Goal: Transaction & Acquisition: Purchase product/service

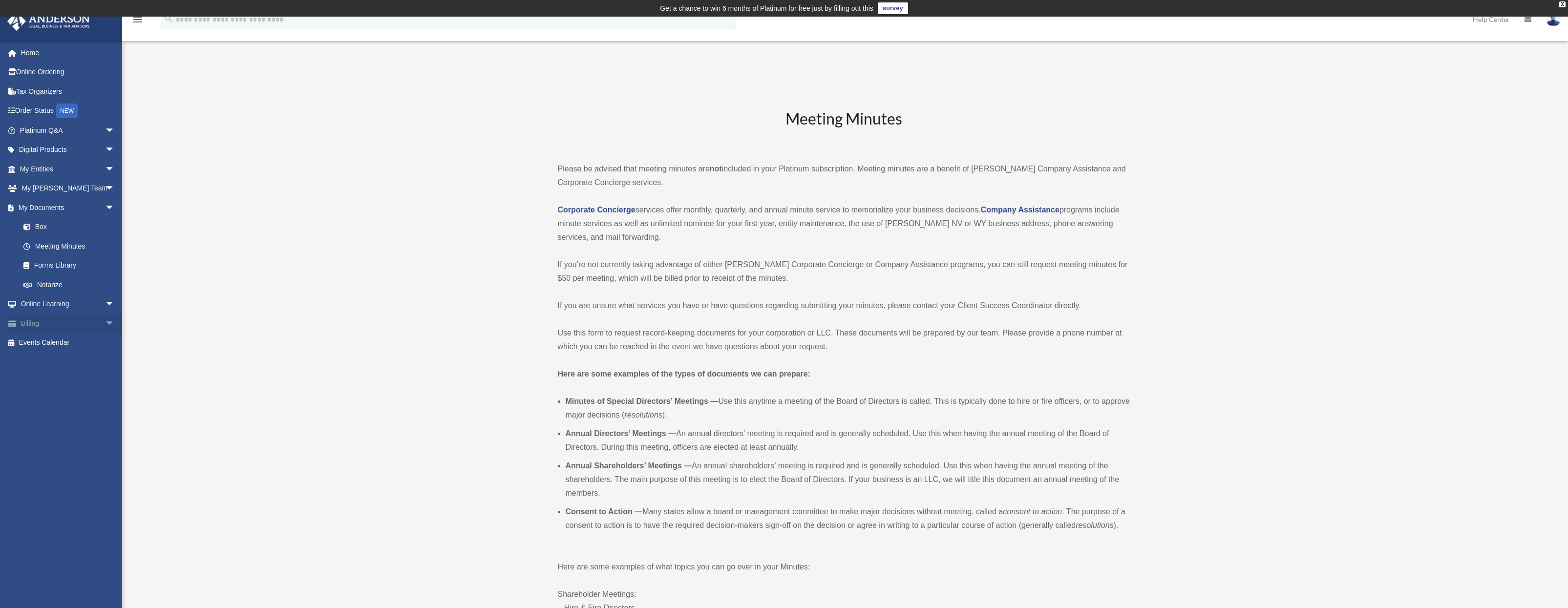
click at [24, 316] on link "Billing arrow_drop_down" at bounding box center [68, 323] width 122 height 19
click at [105, 327] on span "arrow_drop_down" at bounding box center [115, 324] width 19 height 20
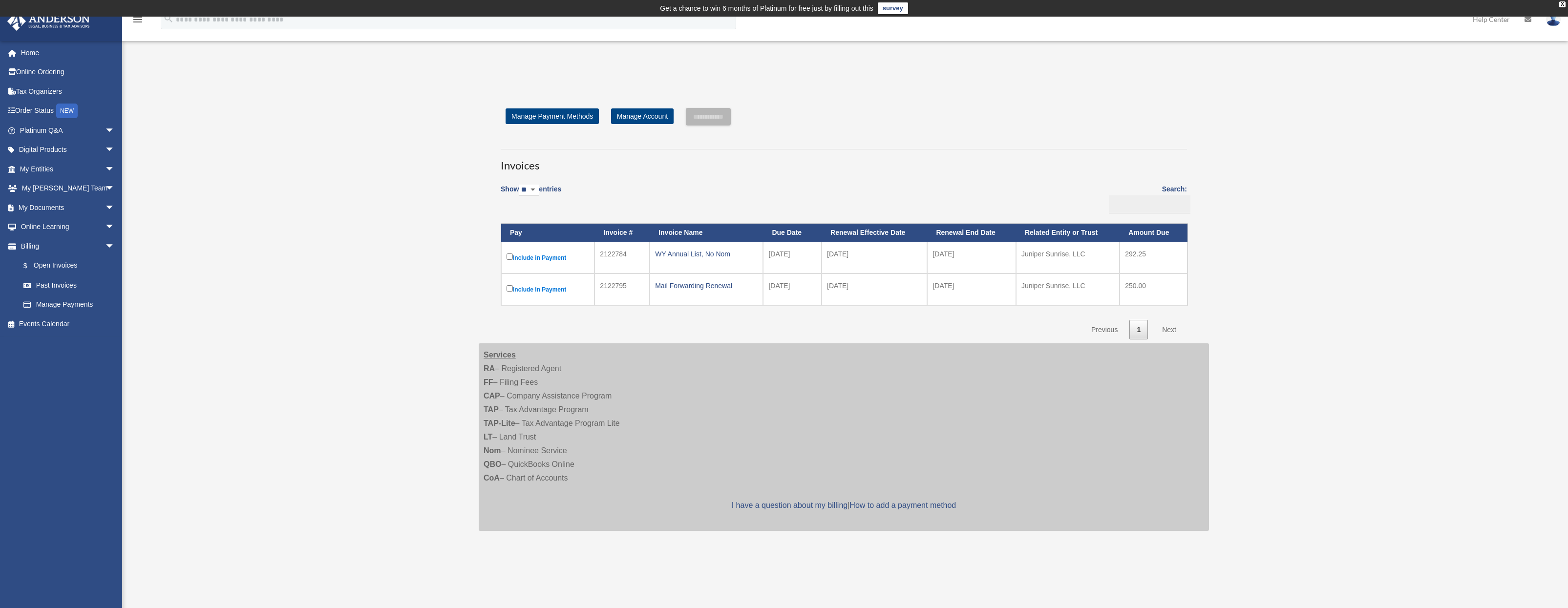
click at [514, 256] on label "Include in Payment" at bounding box center [548, 257] width 82 height 12
click at [717, 121] on input "**********" at bounding box center [708, 116] width 45 height 18
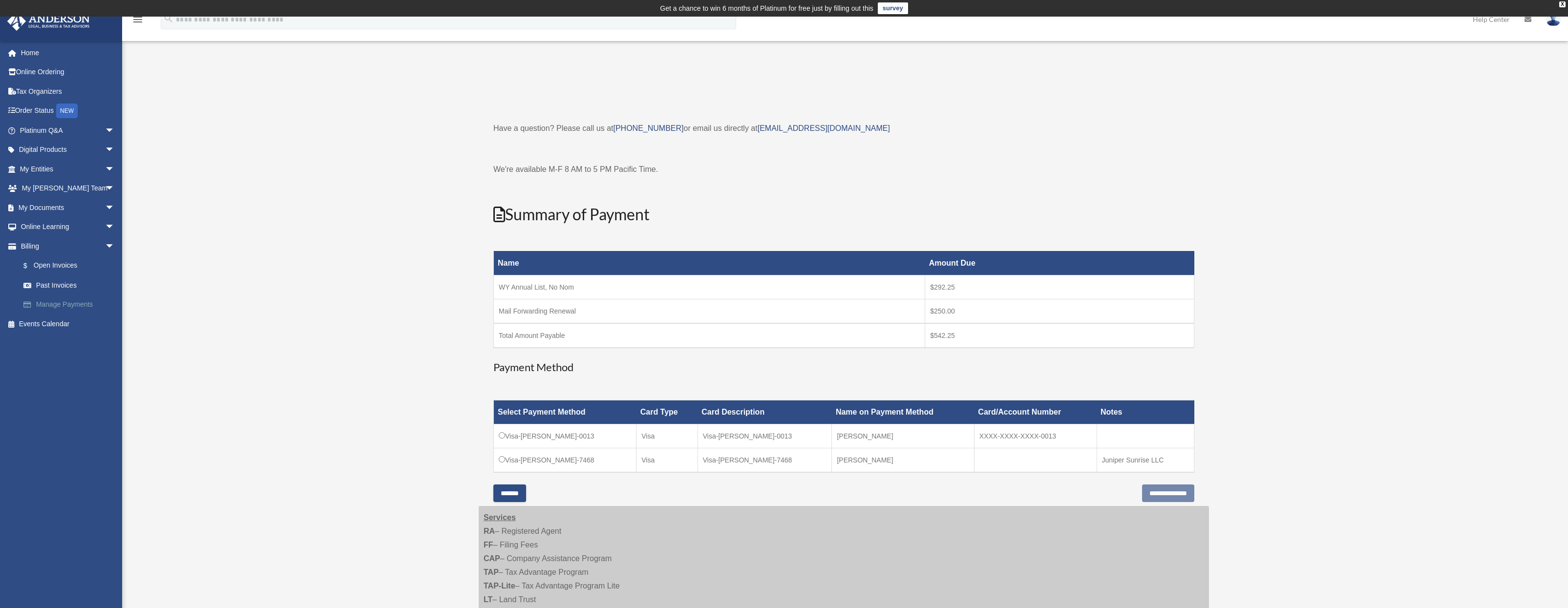
click at [73, 304] on link "Manage Payments" at bounding box center [72, 304] width 116 height 19
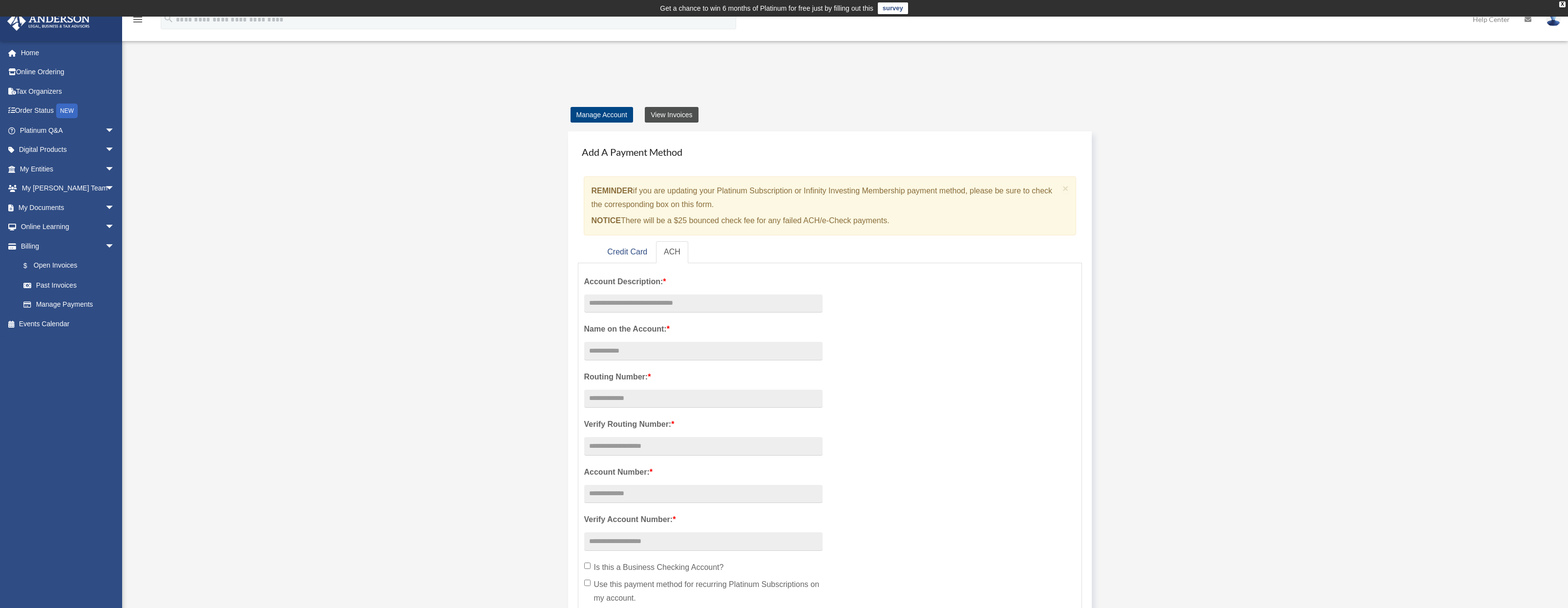
click at [670, 115] on link "View Invoices" at bounding box center [671, 115] width 53 height 15
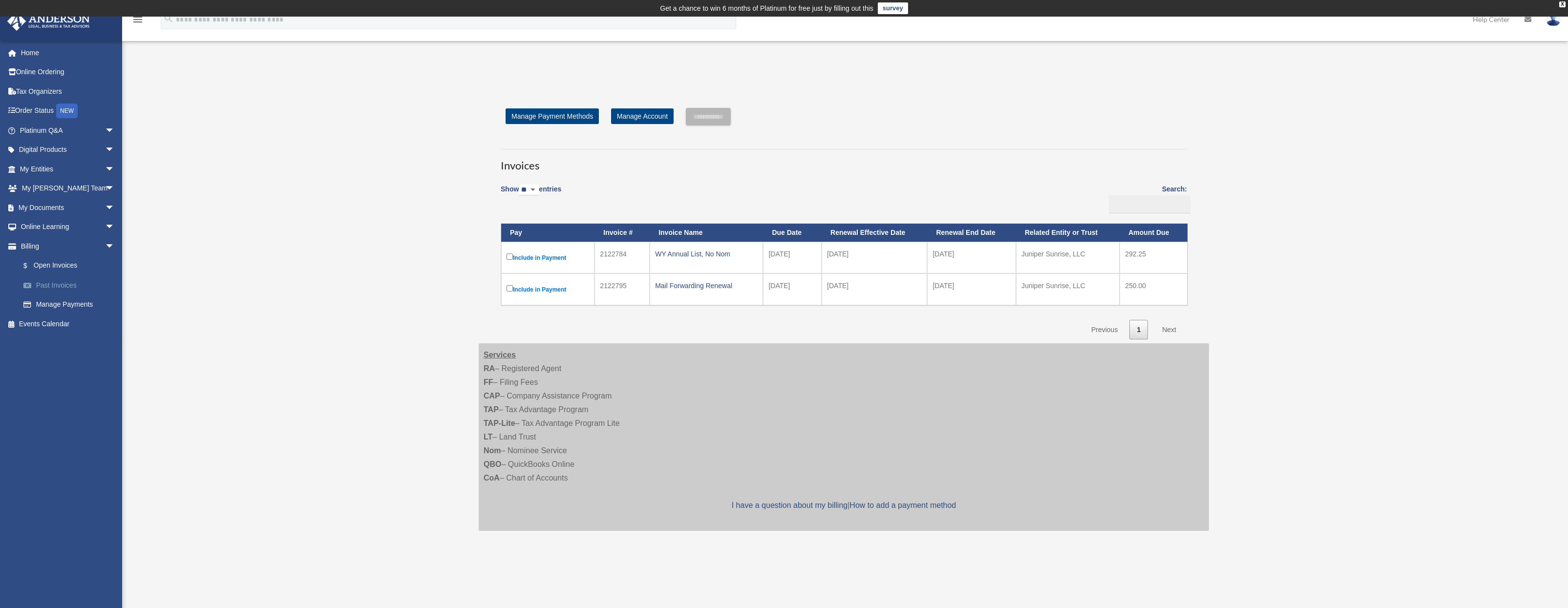
click at [63, 286] on link "Past Invoices" at bounding box center [72, 284] width 116 height 19
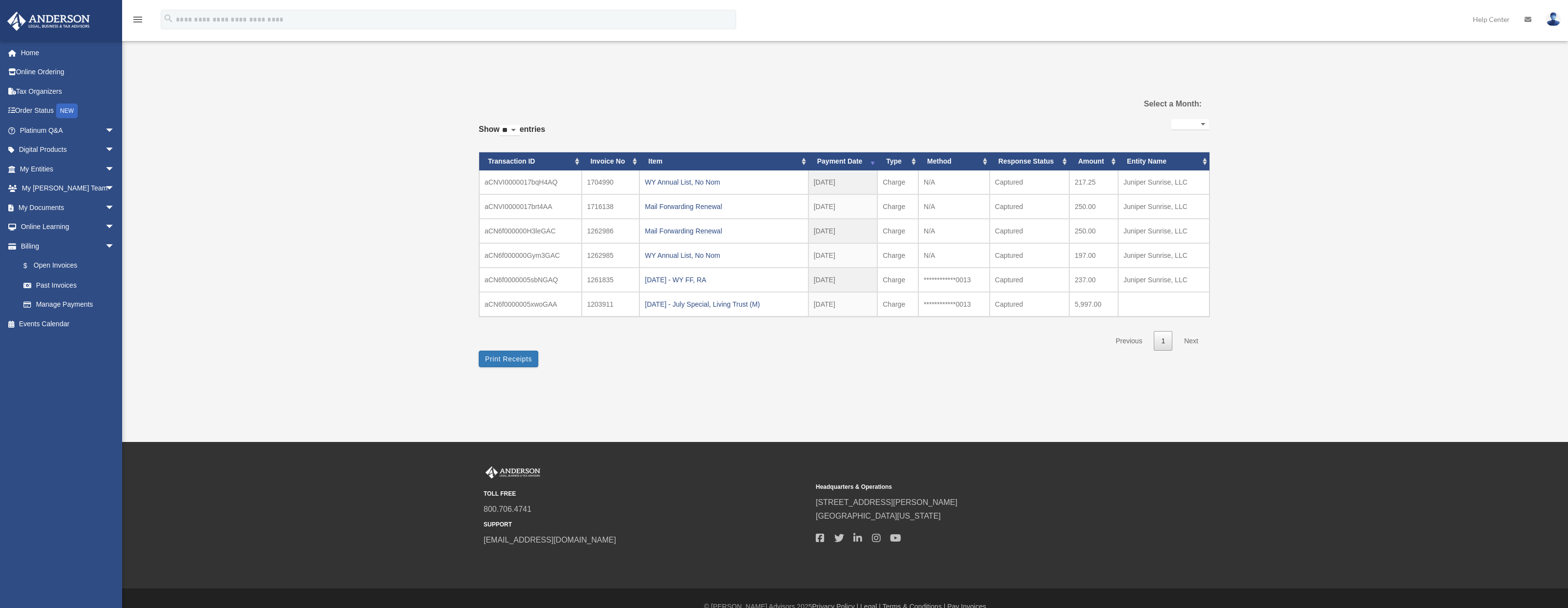
select select
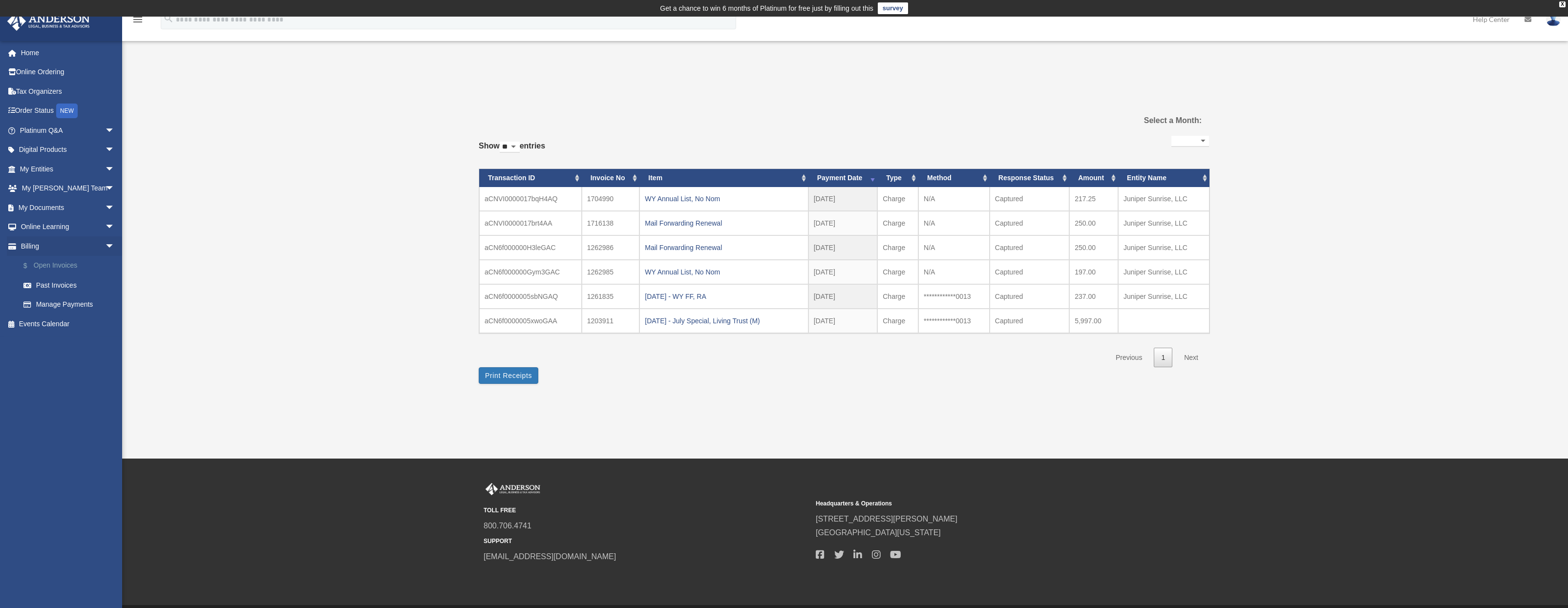
click at [54, 267] on link "$ Open Invoices" at bounding box center [72, 266] width 116 height 20
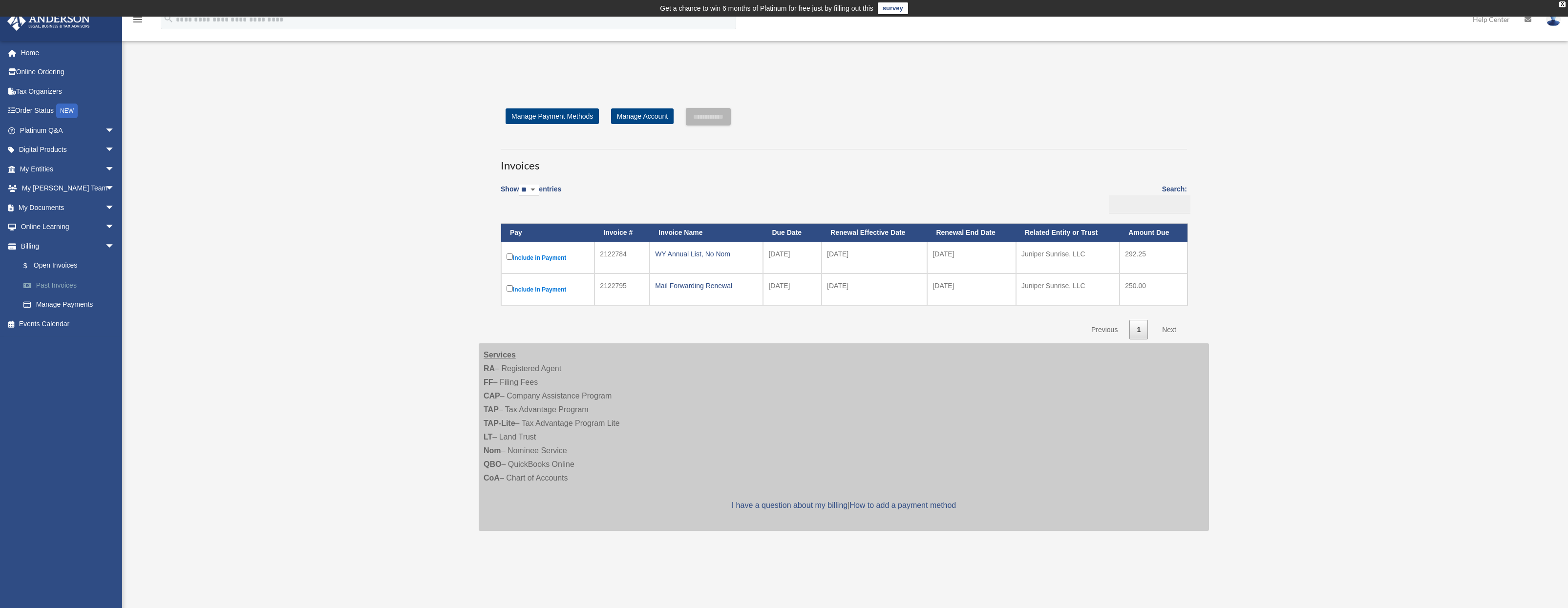
click at [48, 281] on link "Past Invoices" at bounding box center [72, 284] width 116 height 19
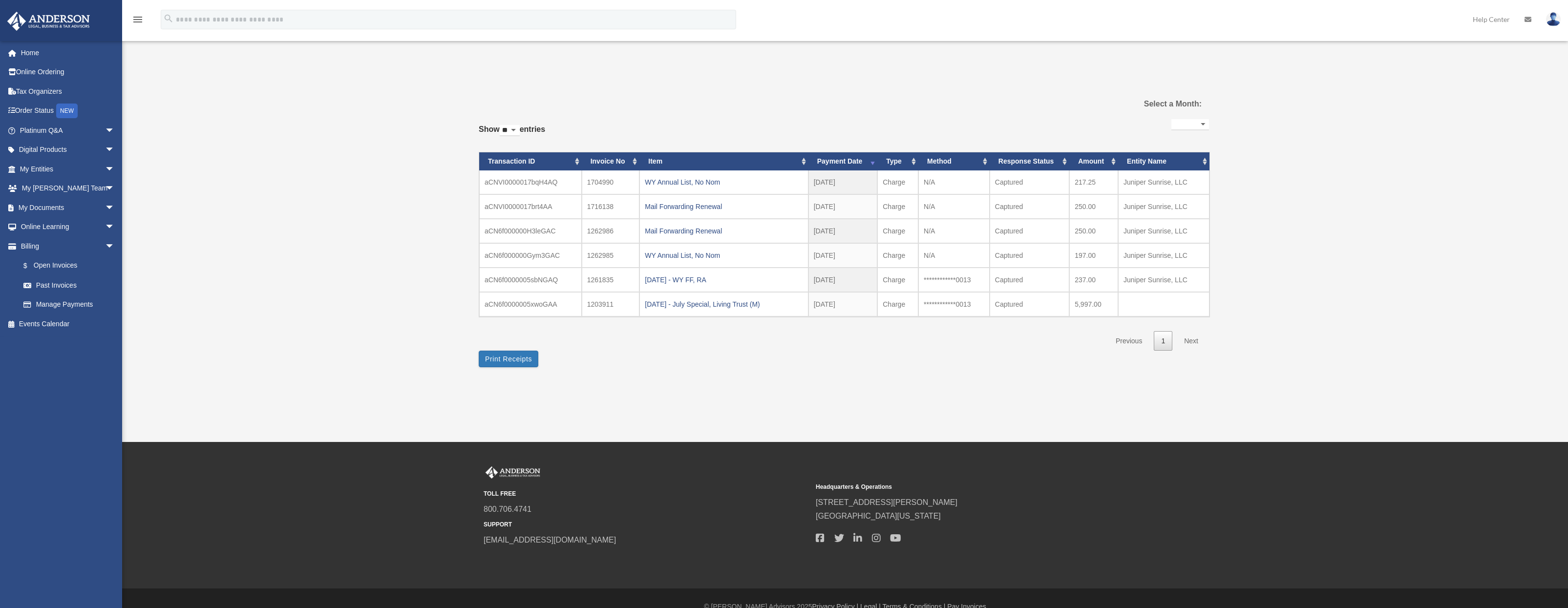
select select
